Goal: Task Accomplishment & Management: Use online tool/utility

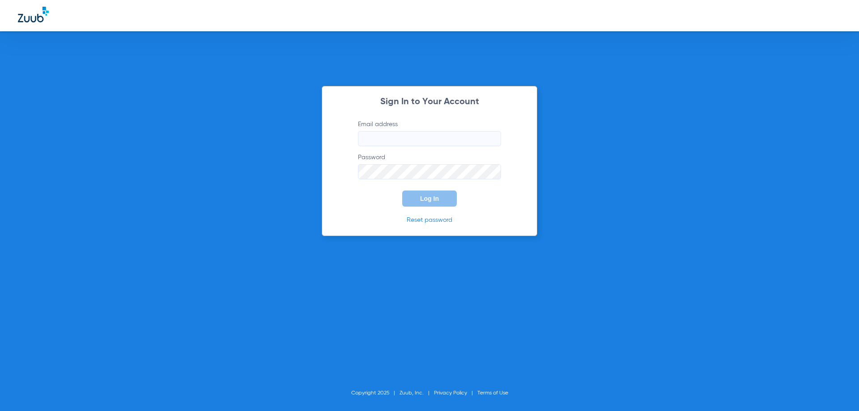
type input "[EMAIL_ADDRESS][DOMAIN_NAME]"
click at [422, 201] on span "Log In" at bounding box center [429, 198] width 19 height 7
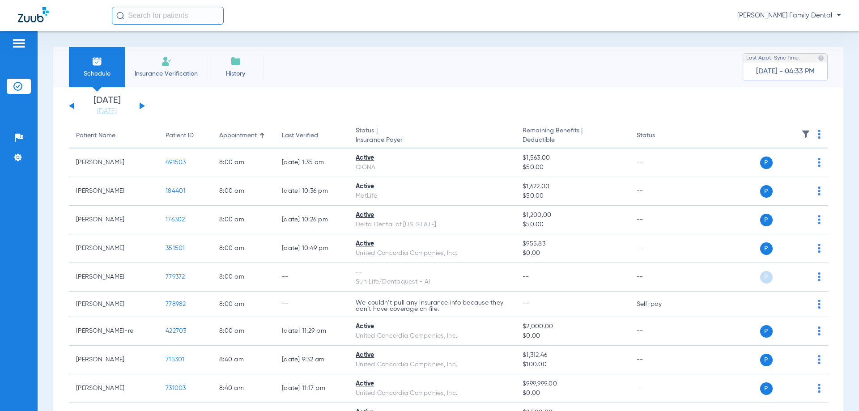
click at [102, 113] on link "[DATE]" at bounding box center [107, 111] width 54 height 9
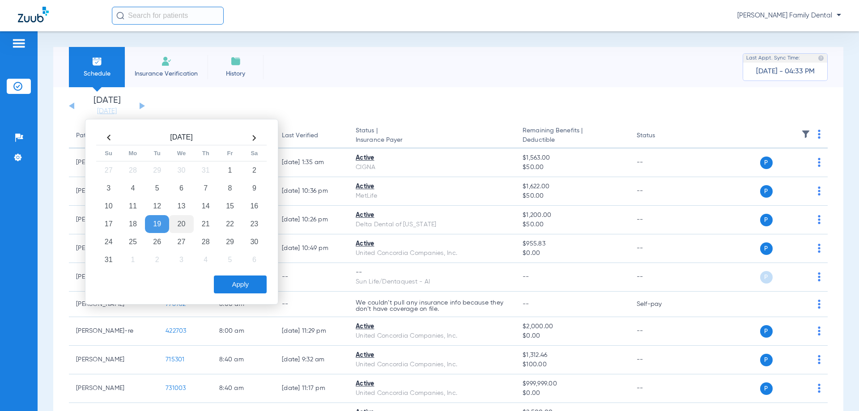
click at [177, 219] on td "20" at bounding box center [181, 224] width 24 height 18
click at [248, 291] on button "Apply" at bounding box center [240, 285] width 53 height 18
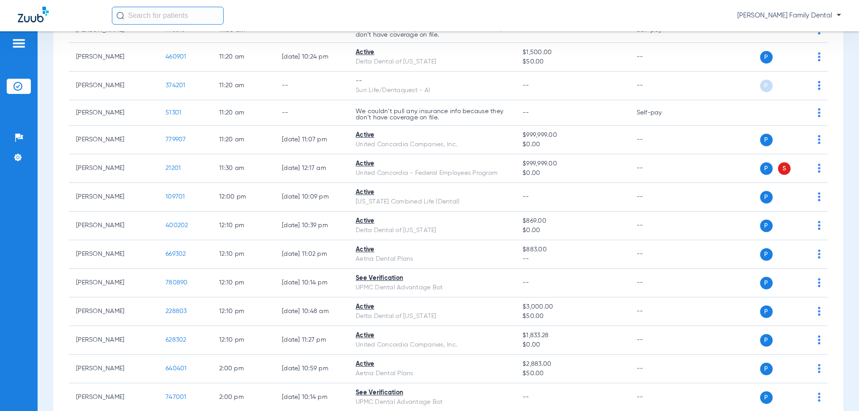
scroll to position [850, 0]
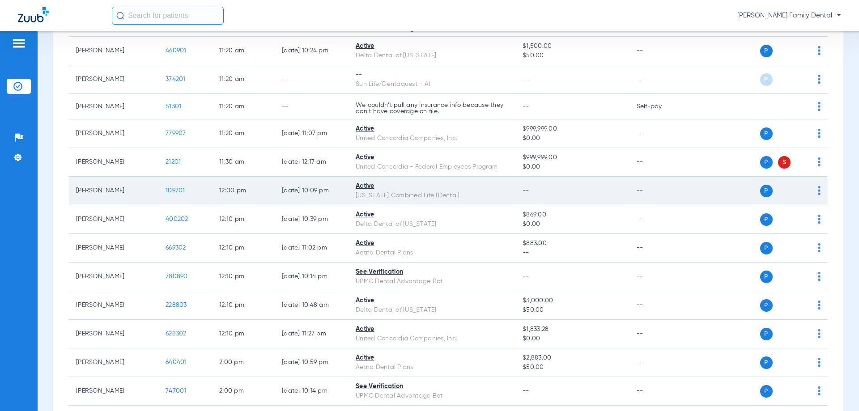
click at [811, 188] on div "P S" at bounding box center [755, 191] width 131 height 13
click at [818, 191] on img at bounding box center [819, 190] width 3 height 9
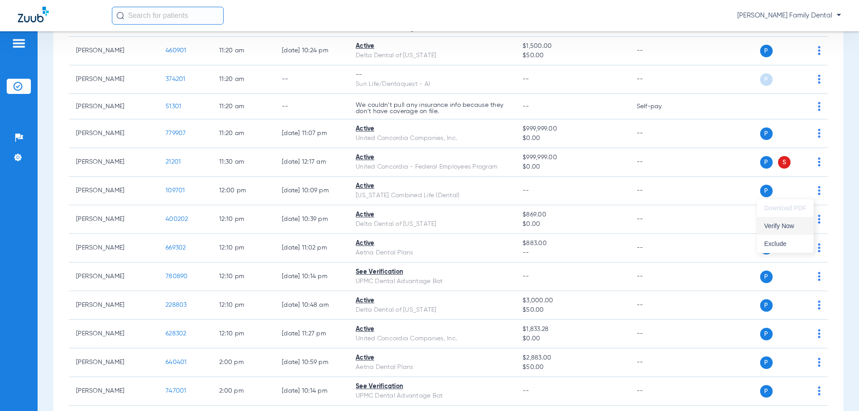
click at [777, 229] on span "Verify Now" at bounding box center [786, 226] width 42 height 6
click at [14, 196] on div "Patients Insurance Verification Setup Help Center Settings" at bounding box center [19, 236] width 38 height 411
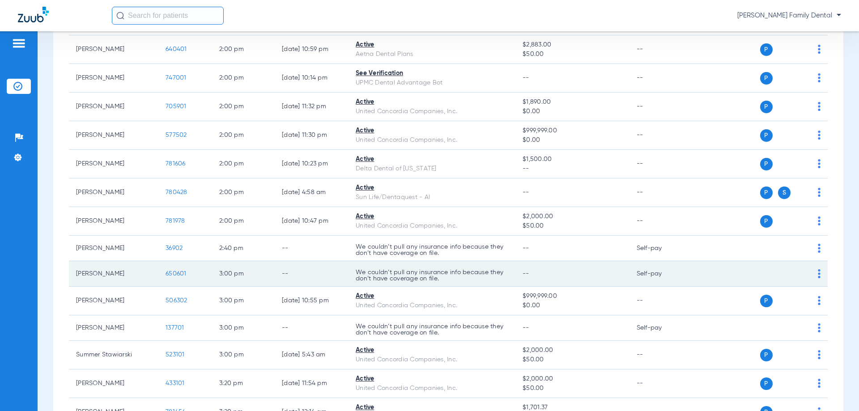
scroll to position [1209, 0]
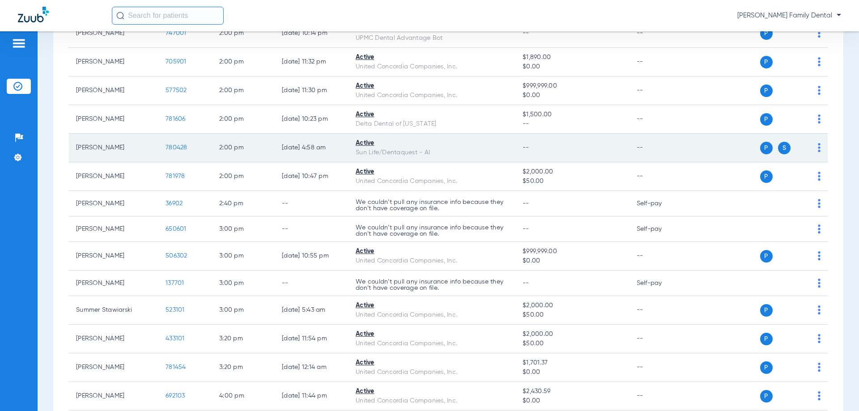
click at [818, 146] on img at bounding box center [819, 147] width 3 height 9
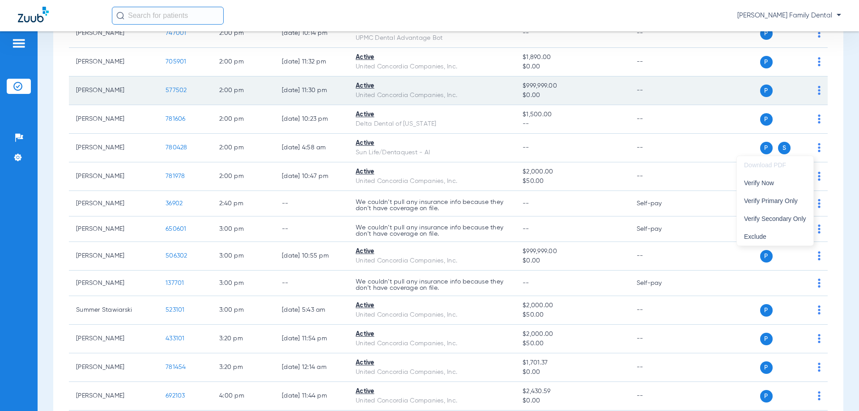
click at [776, 188] on button "Verify Now" at bounding box center [775, 183] width 77 height 18
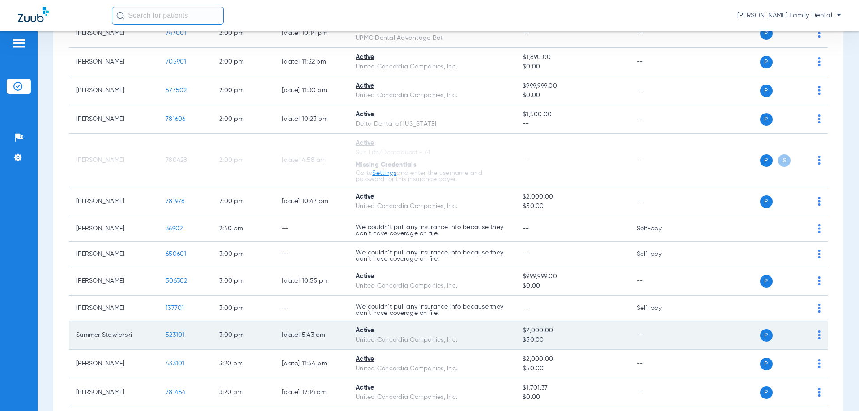
click at [818, 337] on img at bounding box center [819, 335] width 3 height 9
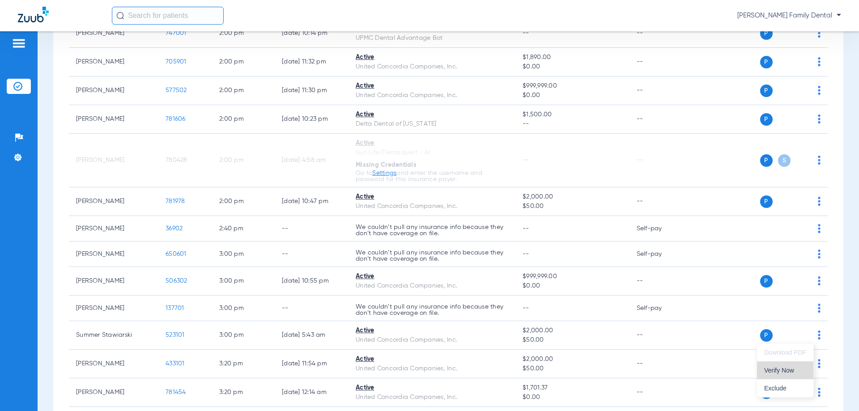
click at [776, 370] on span "Verify Now" at bounding box center [786, 370] width 42 height 6
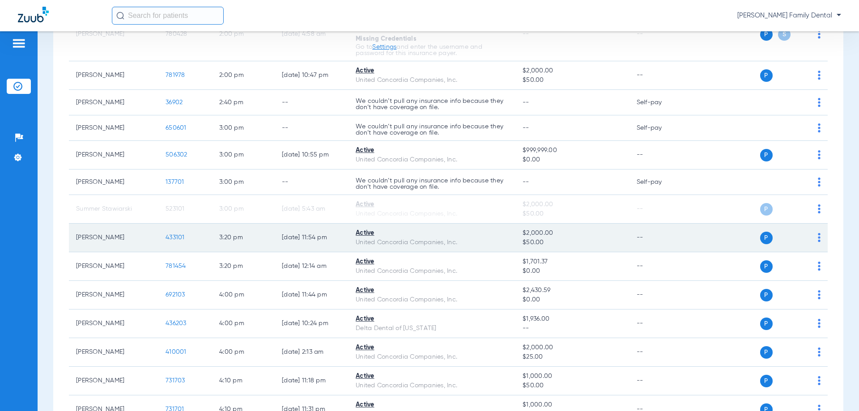
scroll to position [1298, 0]
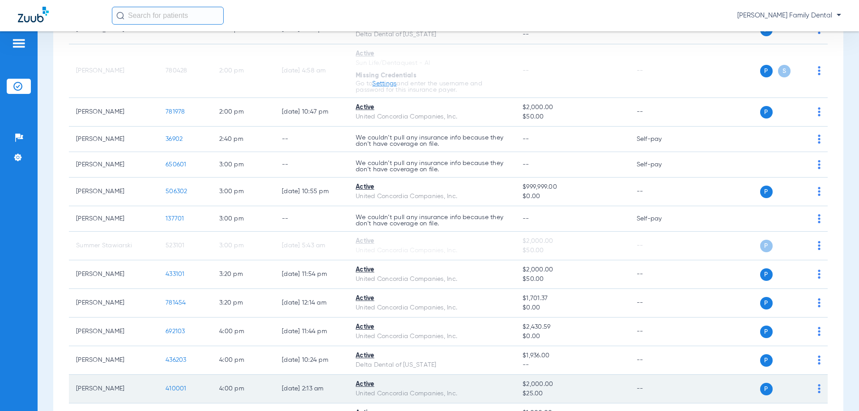
click at [818, 388] on img at bounding box center [819, 388] width 3 height 9
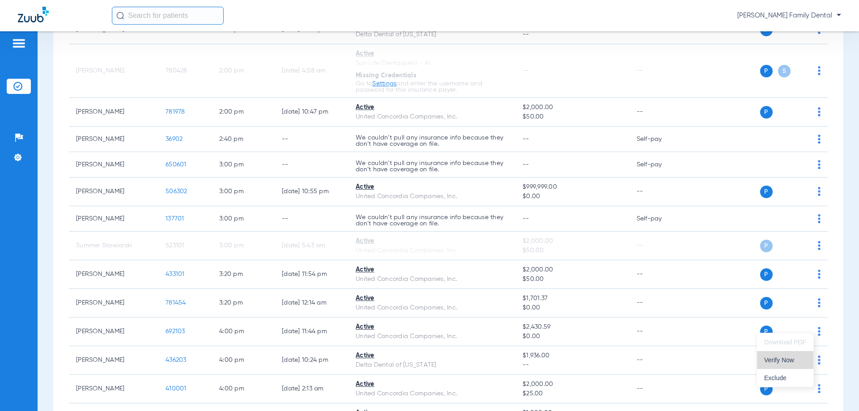
click at [777, 363] on span "Verify Now" at bounding box center [786, 360] width 42 height 6
click at [20, 240] on div "Patients Insurance Verification Setup Help Center Settings" at bounding box center [19, 236] width 38 height 411
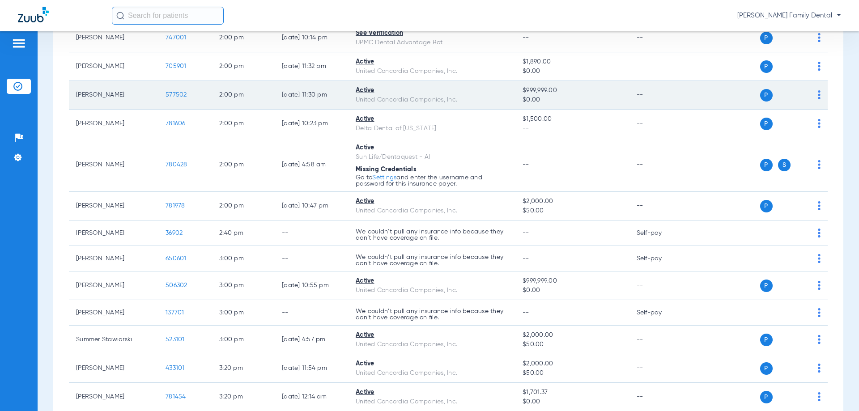
scroll to position [1253, 0]
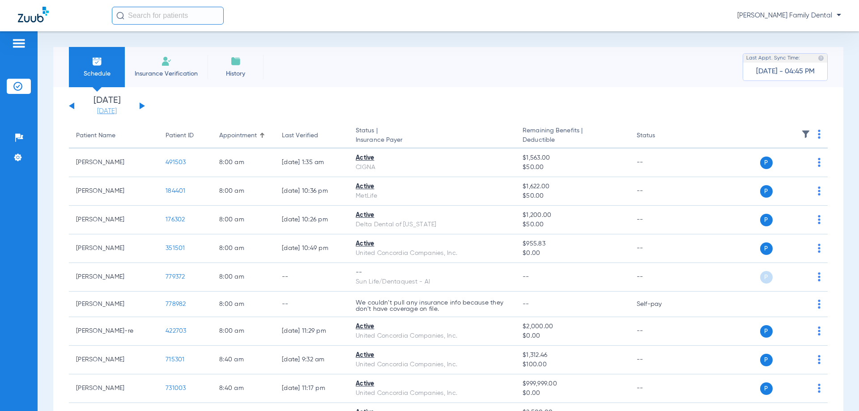
click at [107, 108] on link "[DATE]" at bounding box center [107, 111] width 54 height 9
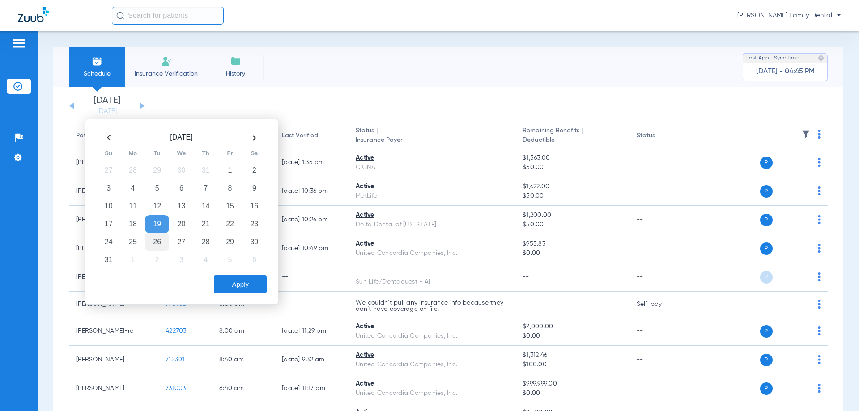
click at [162, 239] on td "26" at bounding box center [157, 242] width 24 height 18
click at [249, 281] on button "Apply" at bounding box center [240, 285] width 53 height 18
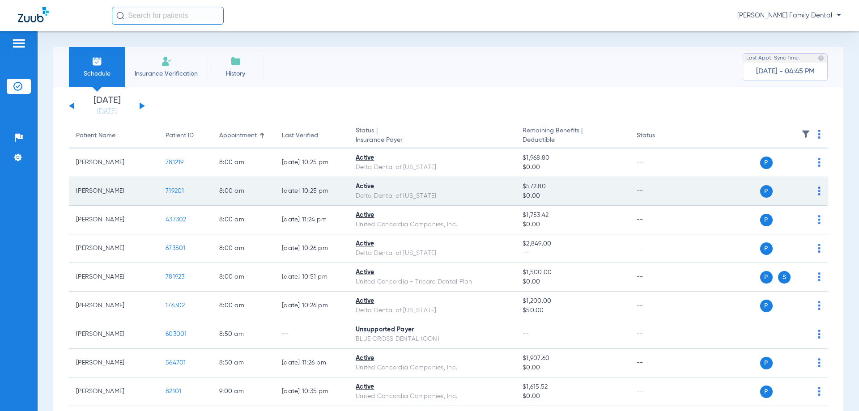
click at [220, 182] on td "8:00 AM" at bounding box center [243, 191] width 63 height 29
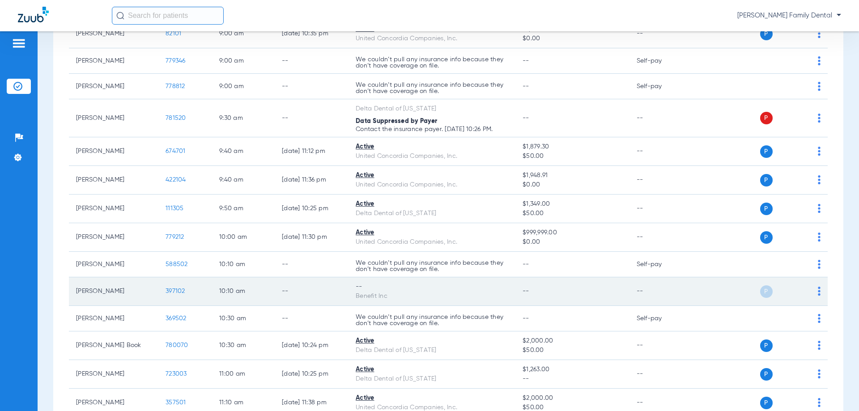
scroll to position [403, 0]
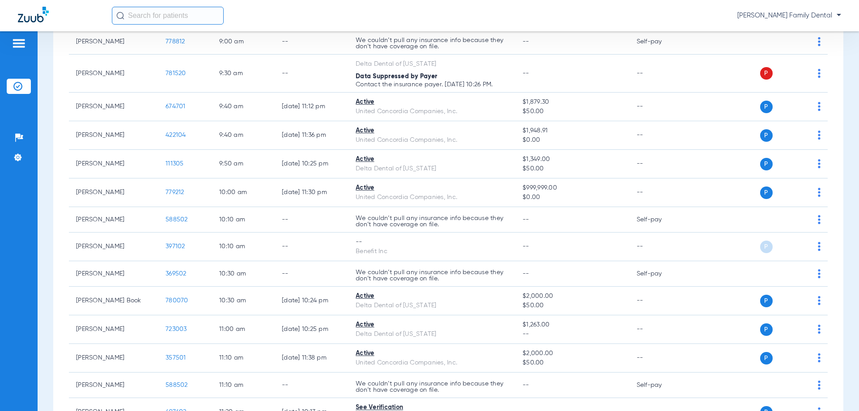
click at [21, 274] on div "Patients Insurance Verification Setup Help Center Settings" at bounding box center [19, 236] width 38 height 411
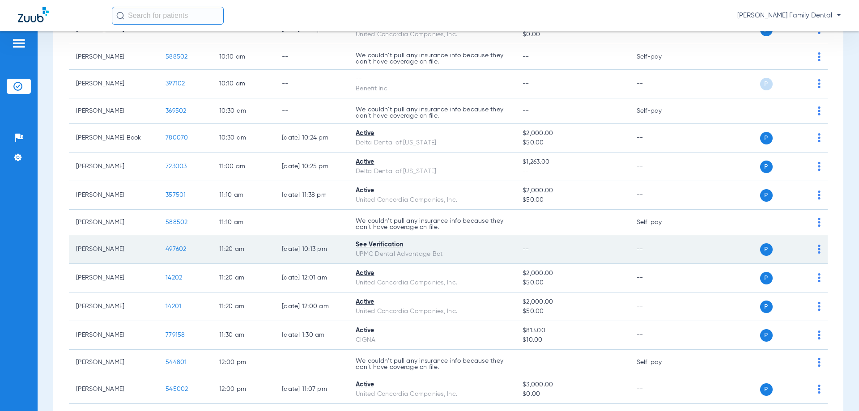
scroll to position [582, 0]
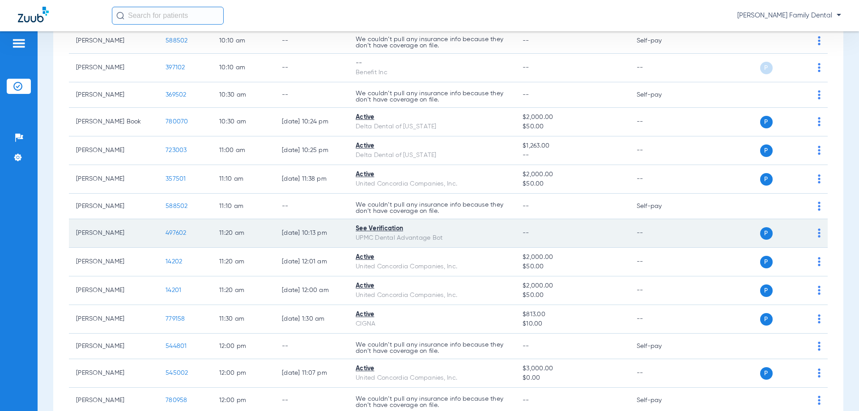
click at [812, 230] on div "P S" at bounding box center [755, 233] width 131 height 13
click at [818, 230] on img at bounding box center [819, 233] width 3 height 9
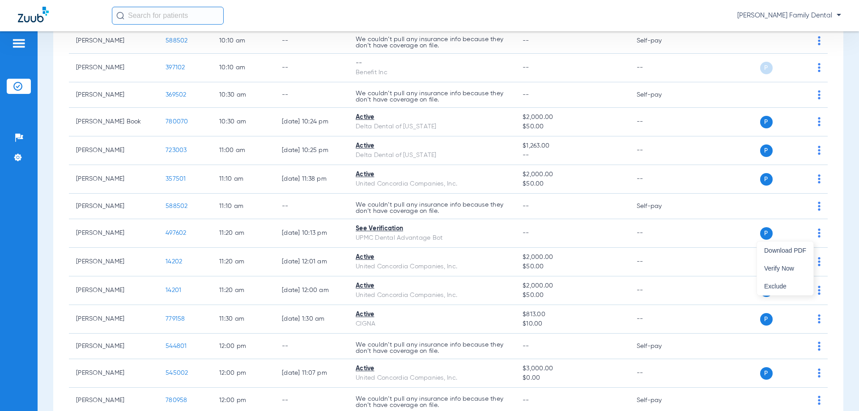
click at [178, 238] on div at bounding box center [429, 205] width 859 height 411
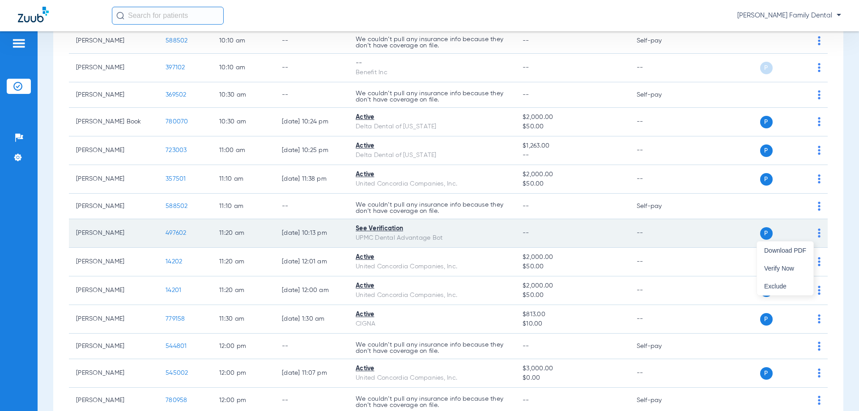
click at [177, 234] on span "497602" at bounding box center [176, 233] width 21 height 6
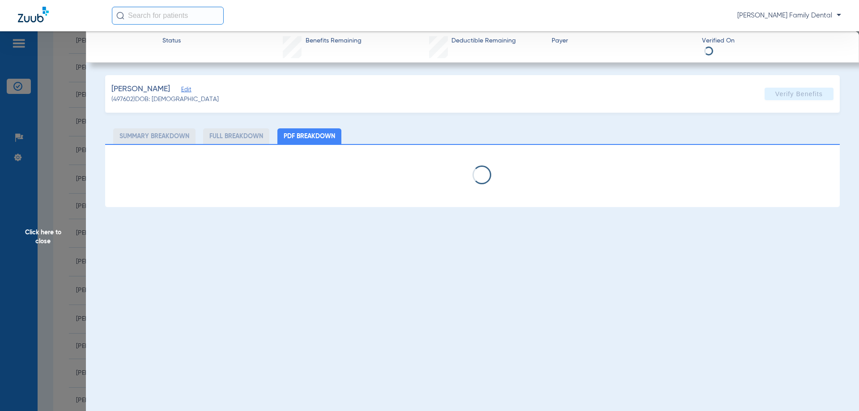
click at [237, 138] on li "Full Breakdown" at bounding box center [236, 136] width 66 height 16
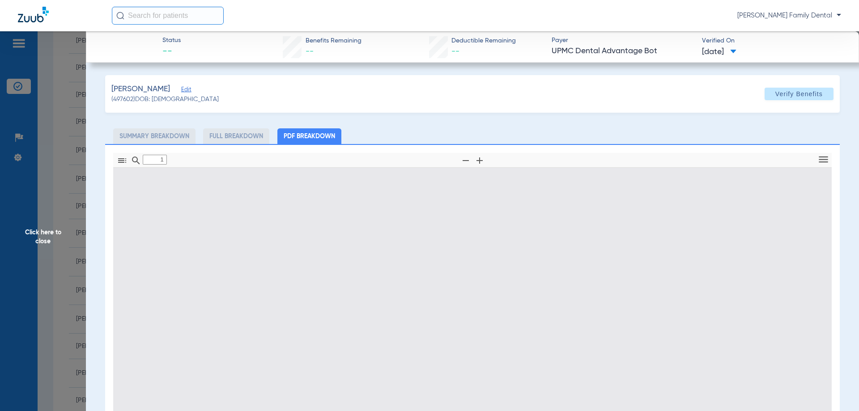
type input "0"
select select "page-width"
click at [304, 139] on li "PDF Breakdown" at bounding box center [310, 136] width 64 height 16
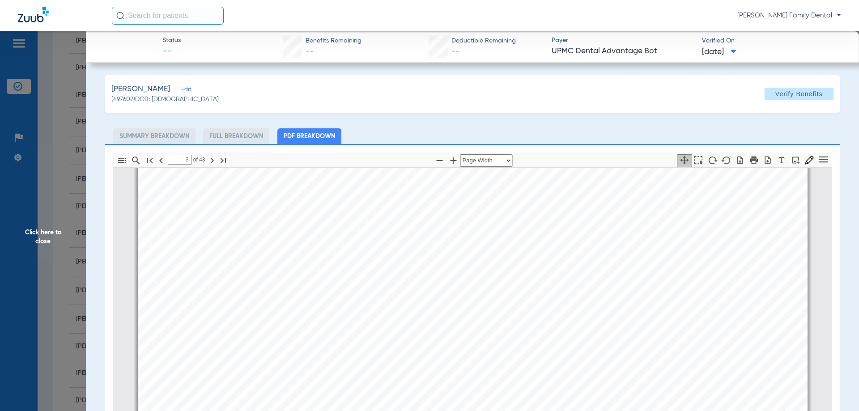
scroll to position [2511, 0]
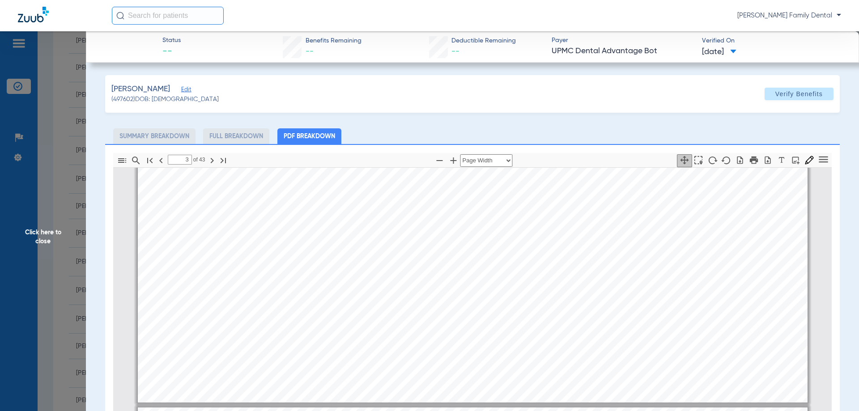
type input "4"
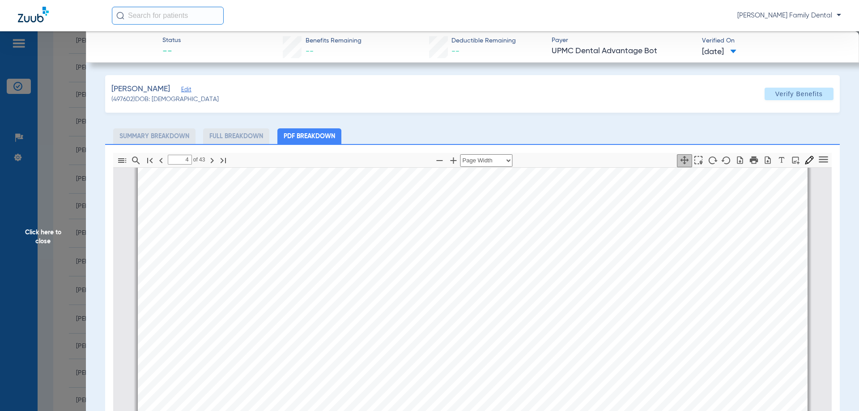
scroll to position [3451, 0]
click at [43, 236] on span "Click here to close" at bounding box center [43, 236] width 86 height 411
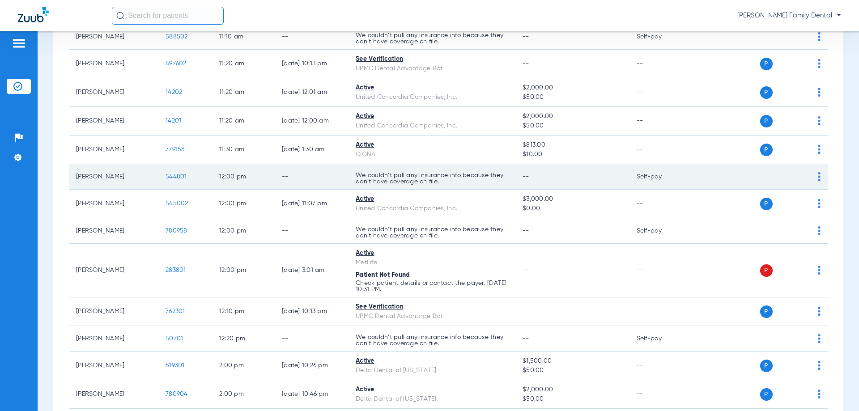
scroll to position [806, 0]
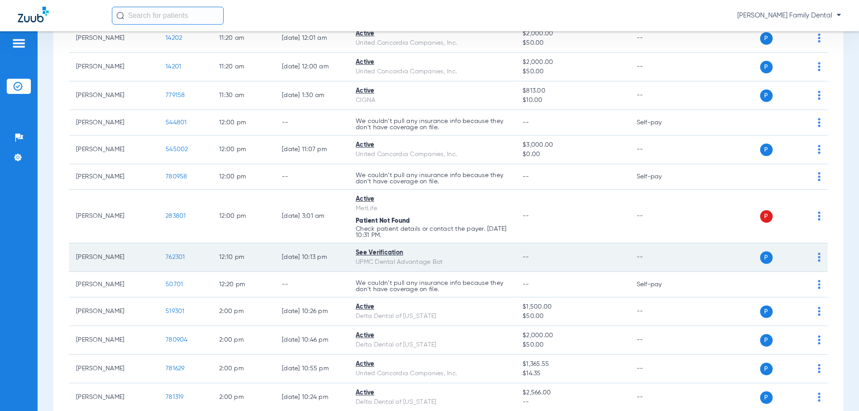
click at [182, 259] on span "762301" at bounding box center [176, 257] width 20 height 6
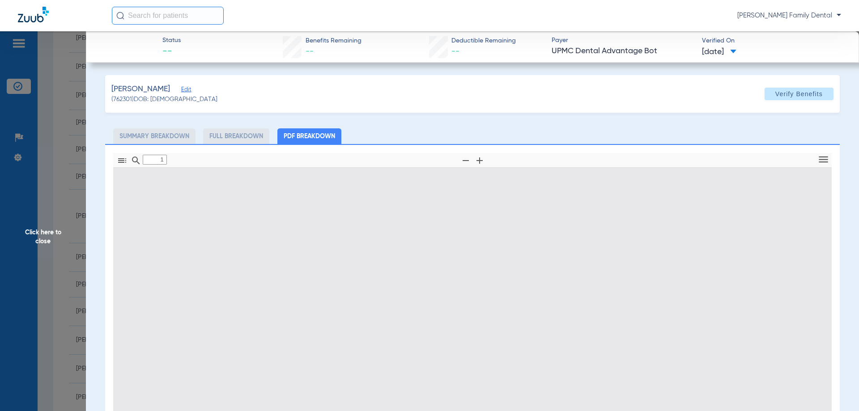
type input "0"
select select "page-width"
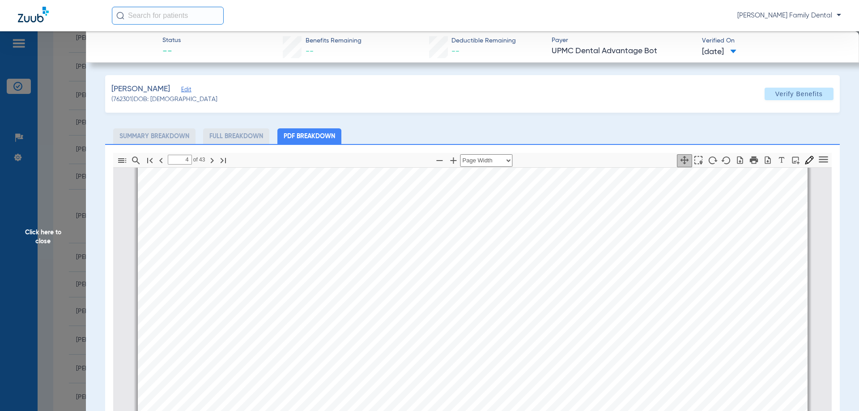
scroll to position [3630, 0]
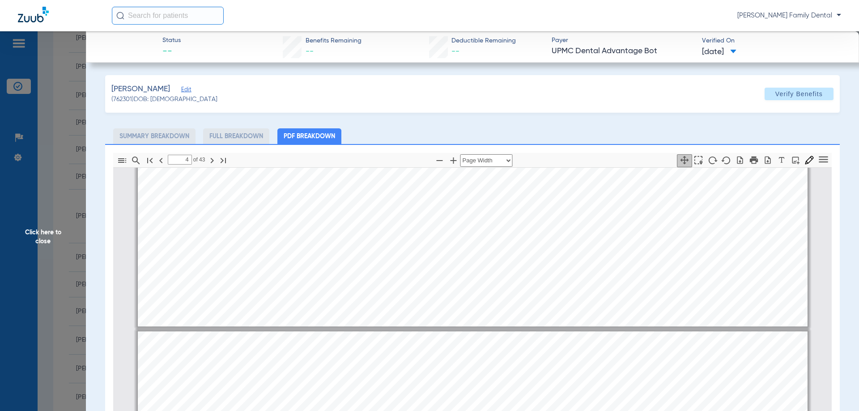
type input "5"
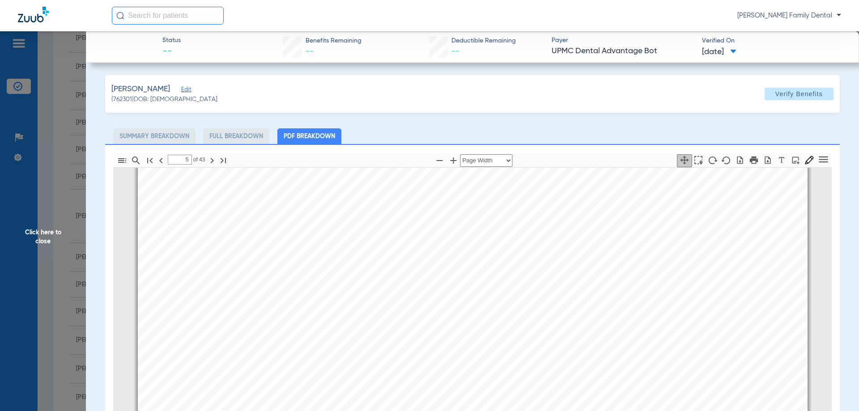
scroll to position [4212, 0]
drag, startPoint x: 51, startPoint y: 240, endPoint x: 163, endPoint y: 302, distance: 128.8
click at [51, 240] on span "Click here to close" at bounding box center [43, 236] width 86 height 411
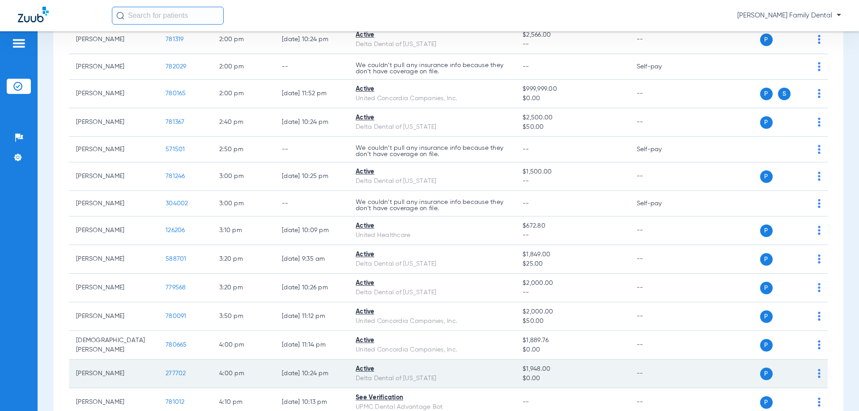
scroll to position [1119, 0]
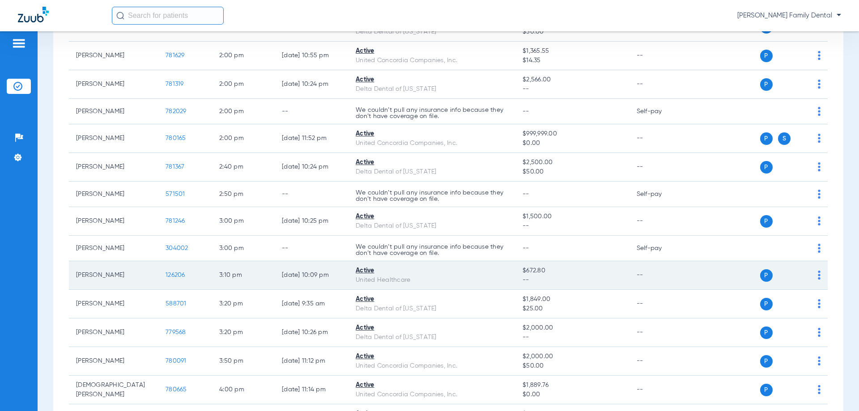
click at [818, 273] on img at bounding box center [819, 275] width 3 height 9
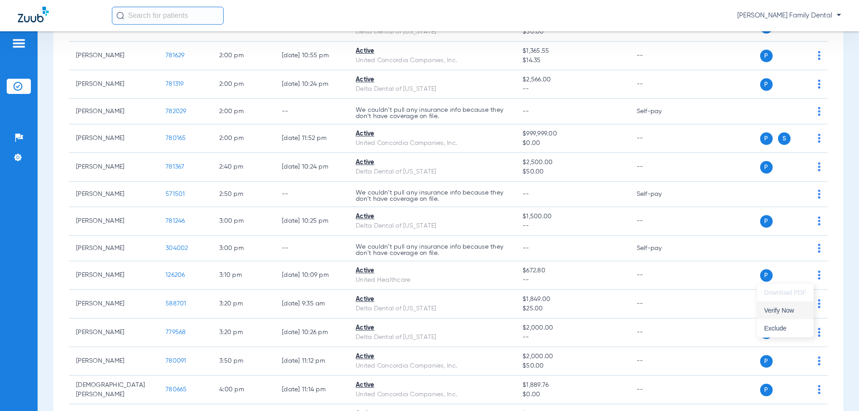
click at [782, 313] on span "Verify Now" at bounding box center [786, 311] width 42 height 6
click at [8, 251] on div "Patients Insurance Verification Setup Help Center Settings" at bounding box center [19, 236] width 38 height 411
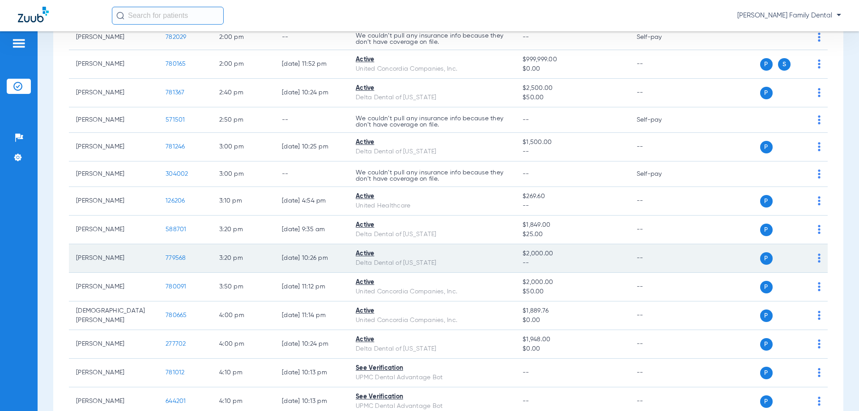
scroll to position [1313, 0]
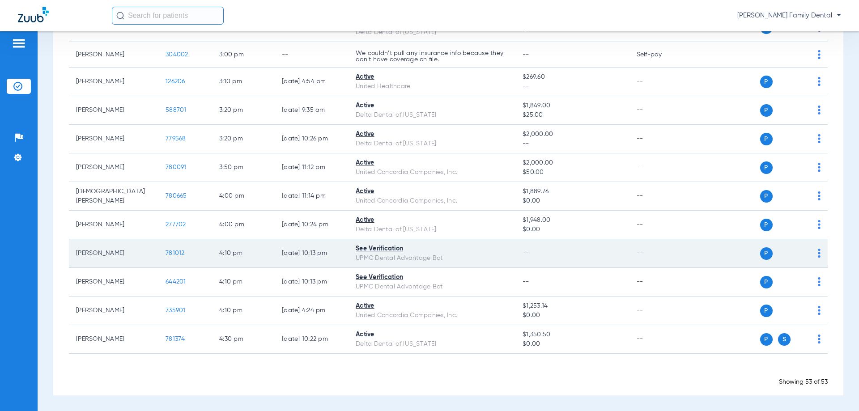
click at [169, 253] on span "781012" at bounding box center [175, 253] width 19 height 6
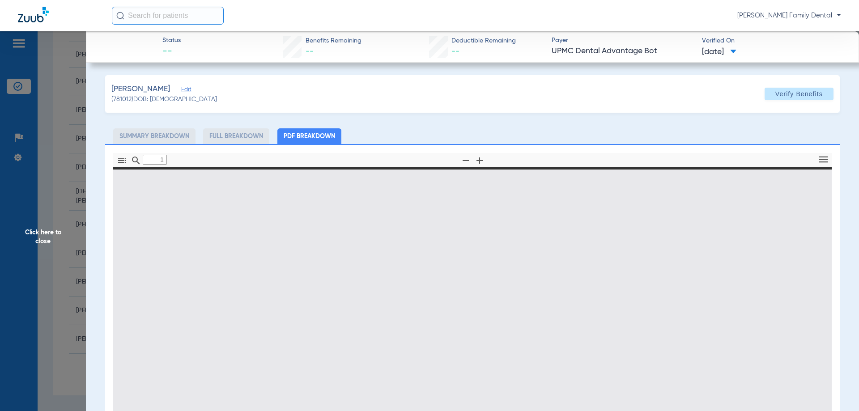
click at [53, 230] on span "Click here to close" at bounding box center [43, 236] width 86 height 411
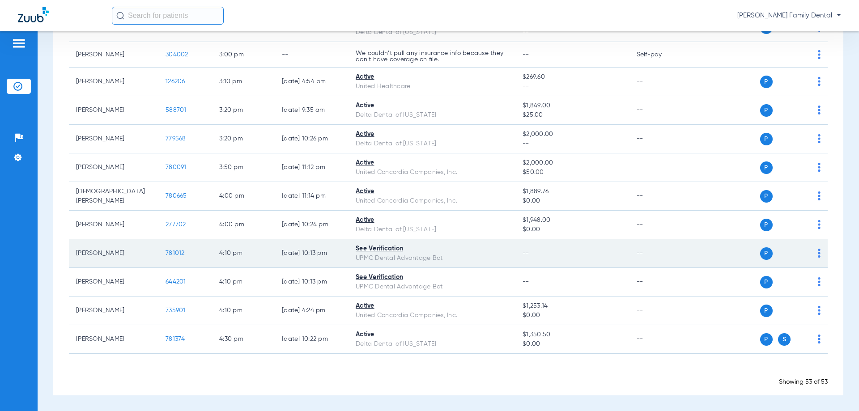
click at [172, 252] on span "781012" at bounding box center [175, 253] width 19 height 6
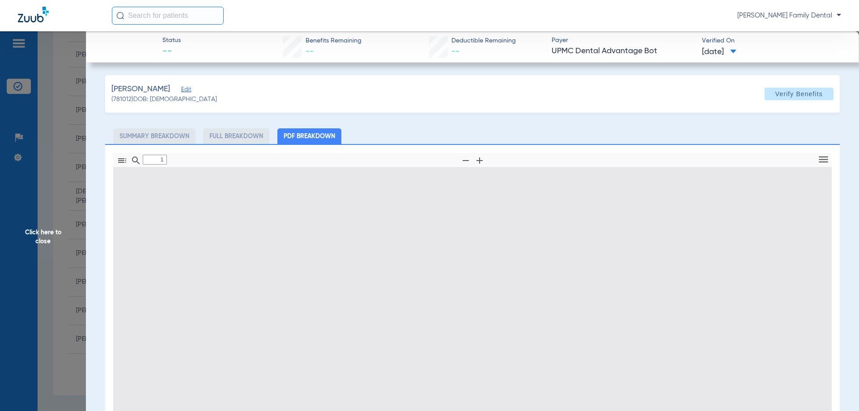
type input "0"
select select "page-width"
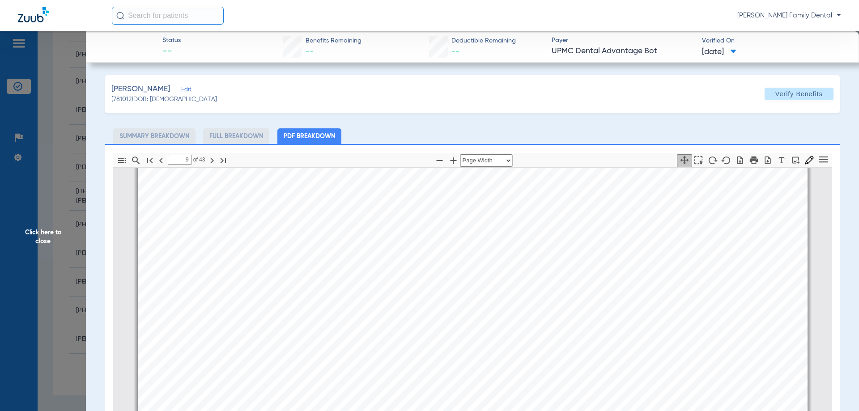
scroll to position [8017, 0]
type input "11"
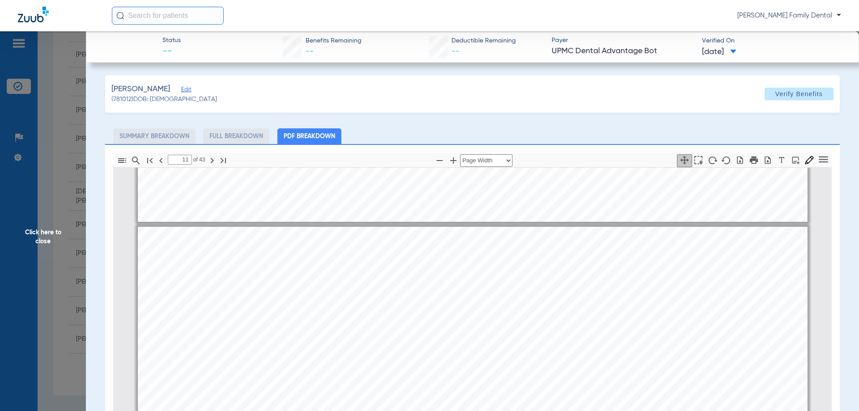
scroll to position [9494, 0]
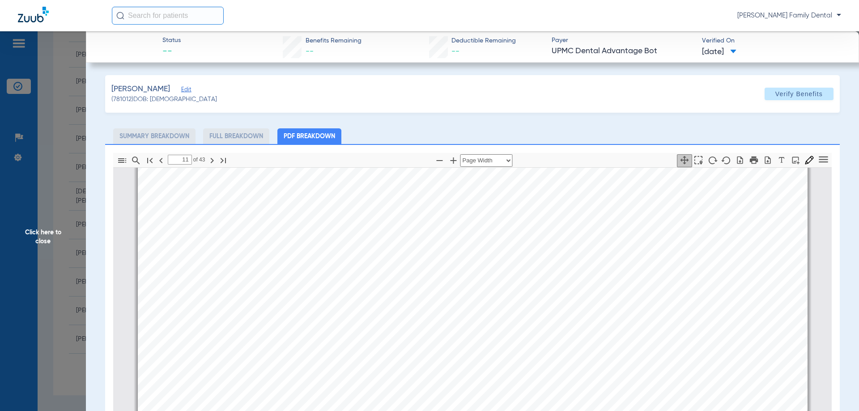
click at [35, 225] on span "Click here to close" at bounding box center [43, 236] width 86 height 411
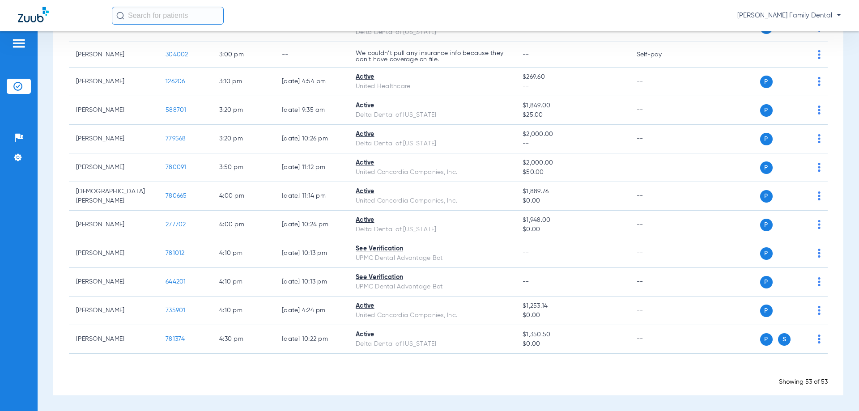
click at [47, 208] on div "Schedule Insurance Verification History Last Appt. Sync Time: Today - 04:54 PM …" at bounding box center [449, 221] width 822 height 380
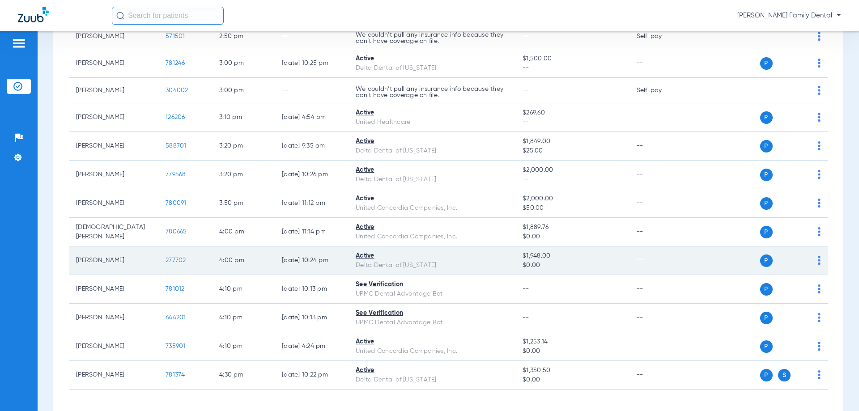
scroll to position [1313, 0]
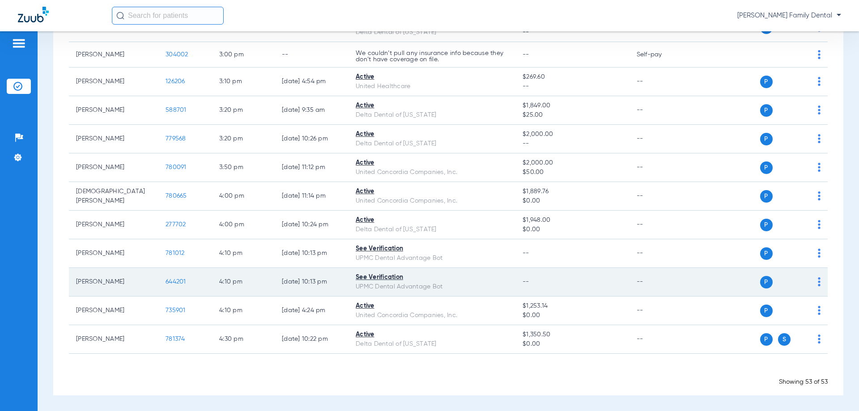
click at [182, 280] on span "644201" at bounding box center [176, 282] width 21 height 6
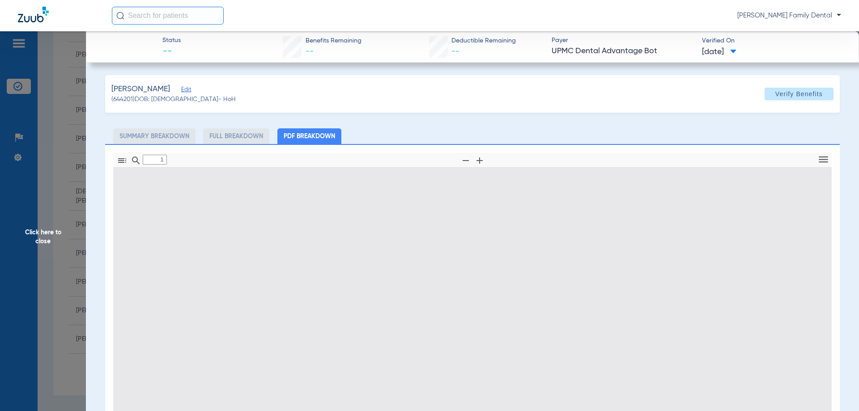
type input "0"
select select "page-width"
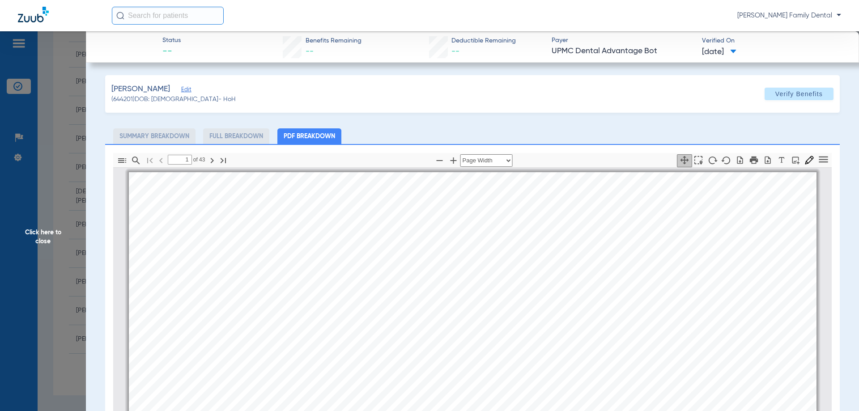
scroll to position [4, 0]
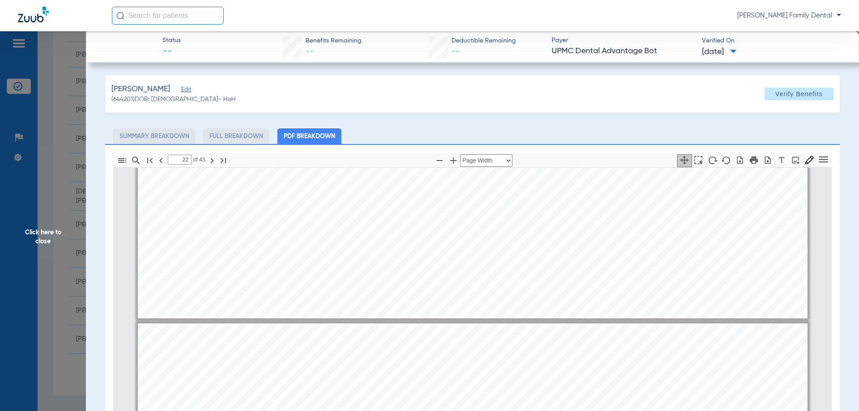
scroll to position [19946, 0]
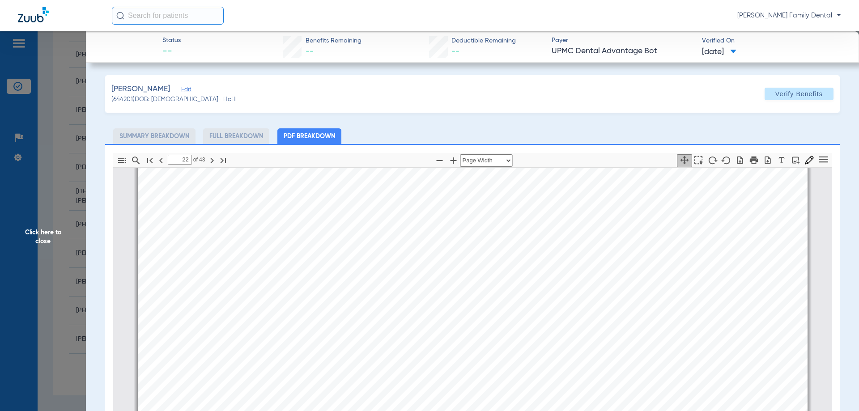
type input "23"
click at [25, 235] on span "Click here to close" at bounding box center [43, 236] width 86 height 411
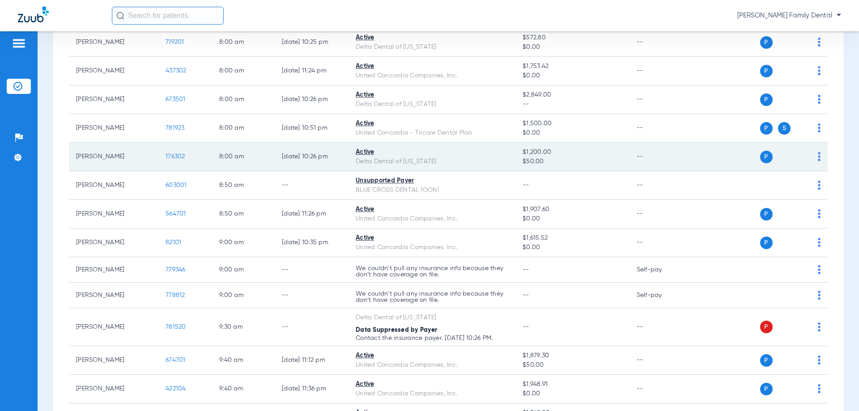
scroll to position [0, 0]
